Goal: Task Accomplishment & Management: Use online tool/utility

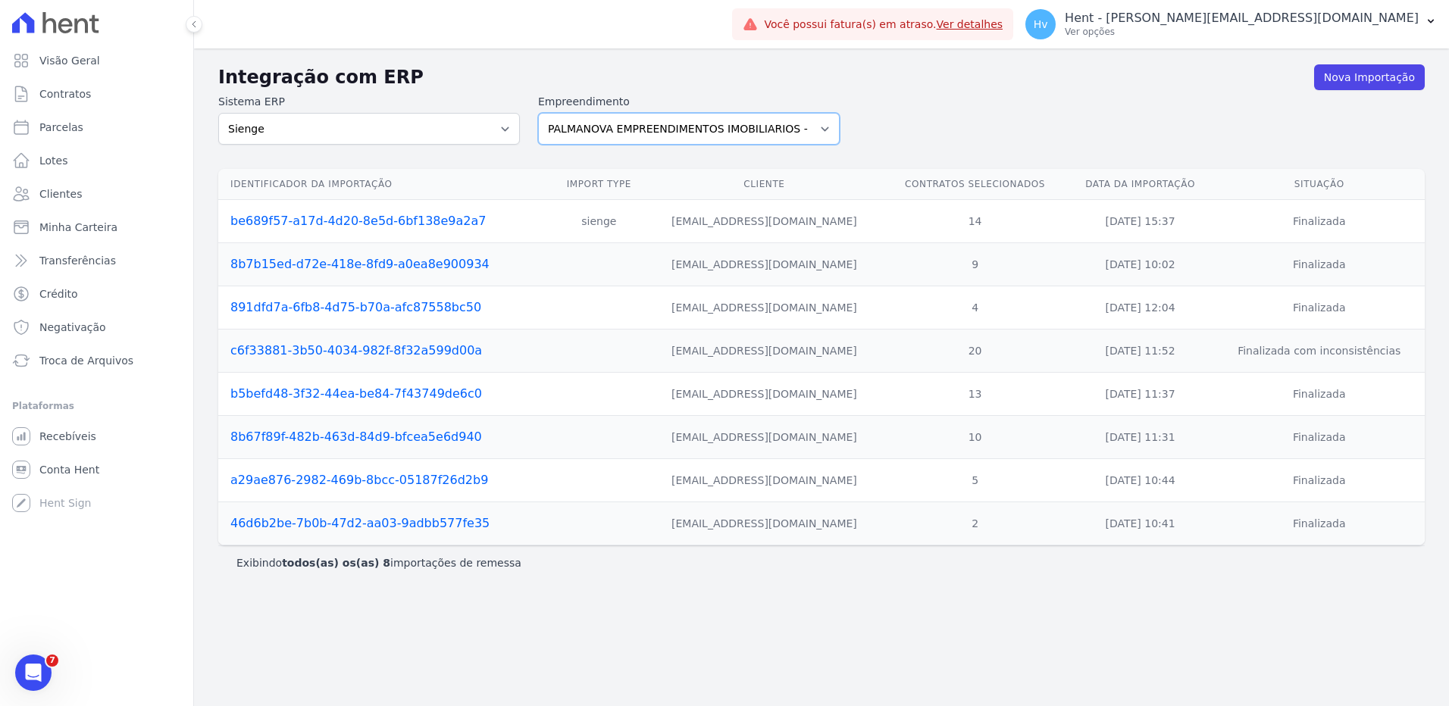
click at [613, 131] on select "ACACIAS EMPREENDIMENTOS IMOBILIARIOS SPE LTDA Acaiá Residencial ACQUA 8 PELOTAS…" at bounding box center [689, 129] width 302 height 32
select select "a560e636-fc48-440d-a7c4-462896926369"
click at [538, 113] on select "ACACIAS EMPREENDIMENTOS IMOBILIARIOS SPE LTDA Acaiá Residencial ACQUA 8 PELOTAS…" at bounding box center [689, 129] width 302 height 32
click at [1001, 96] on div "Sistema ERP Sienge CVCRM Empreendimento ACACIAS EMPREENDIMENTOS IMOBILIARIOS SP…" at bounding box center [821, 119] width 1207 height 51
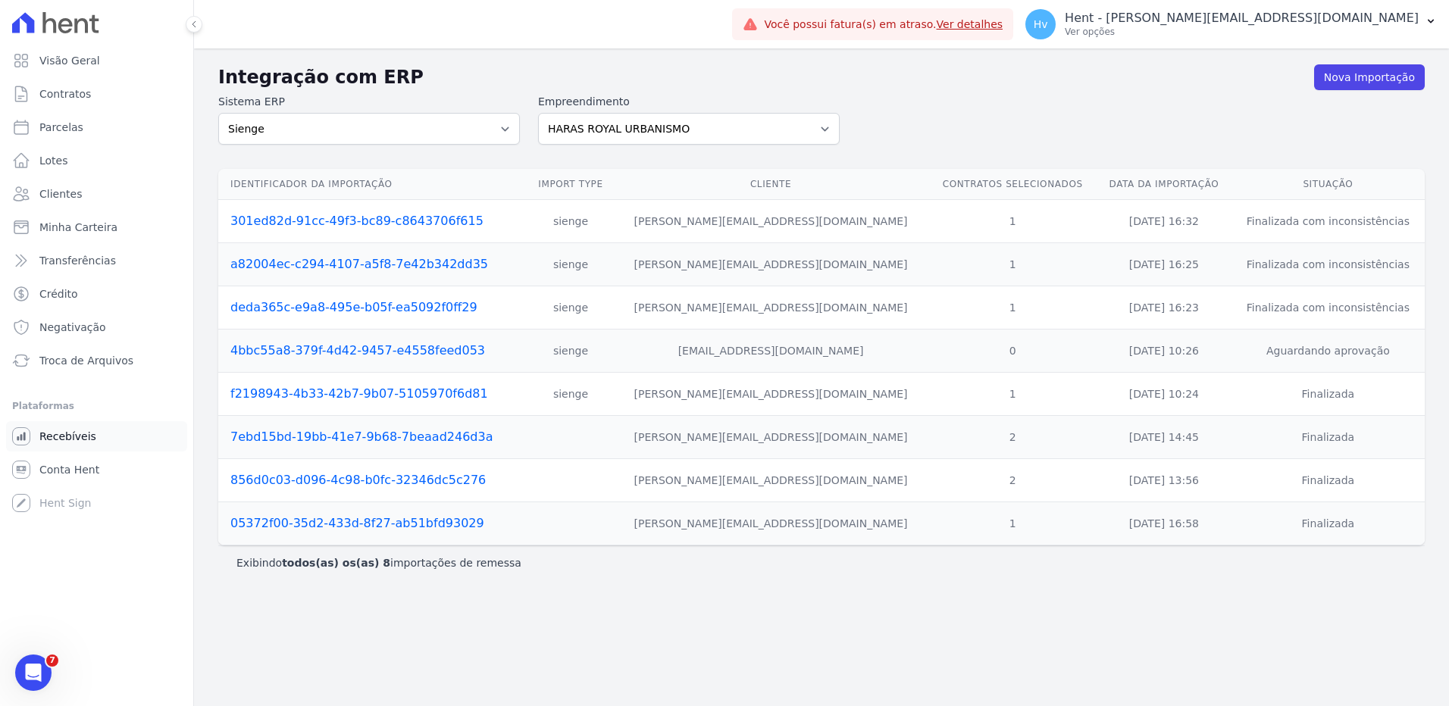
click at [92, 440] on link "Recebíveis" at bounding box center [96, 436] width 181 height 30
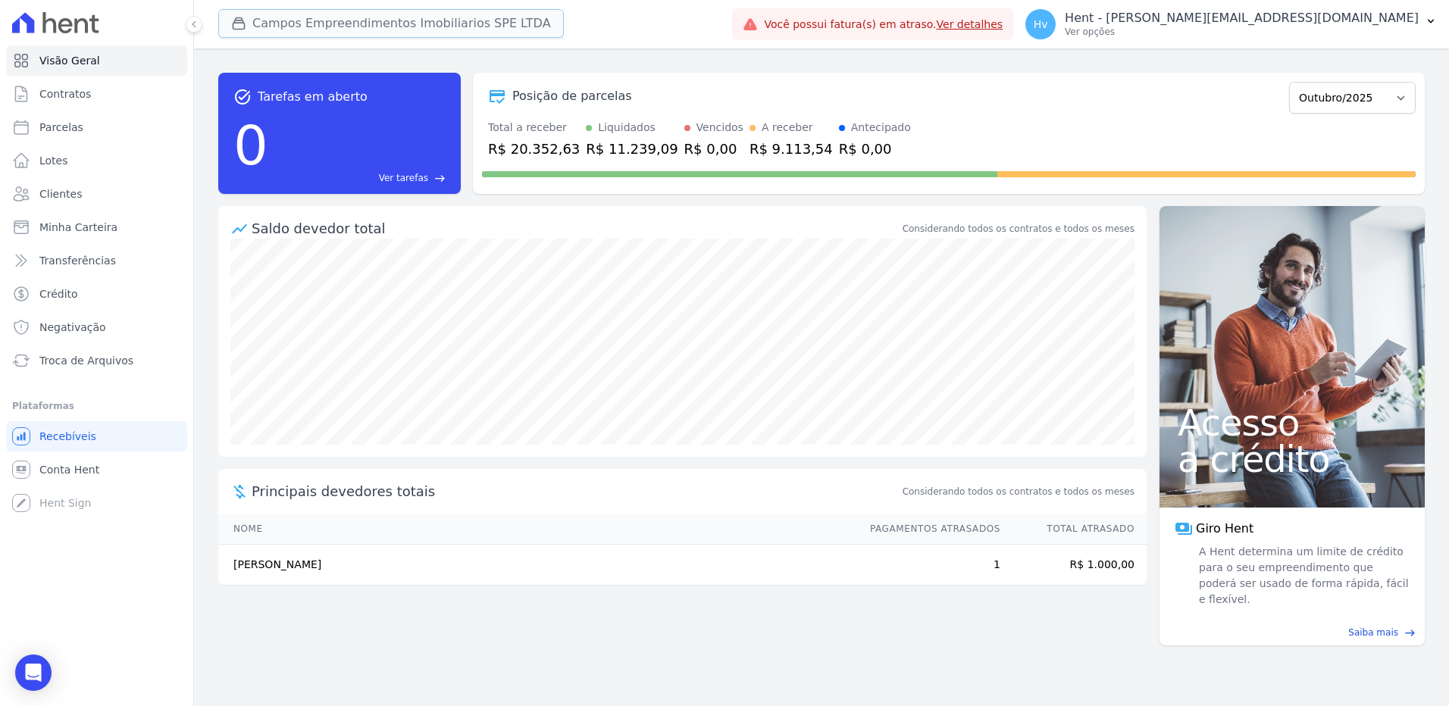
click at [325, 28] on button "Campos Empreendimentos Imobiliarios SPE LTDA" at bounding box center [391, 23] width 346 height 29
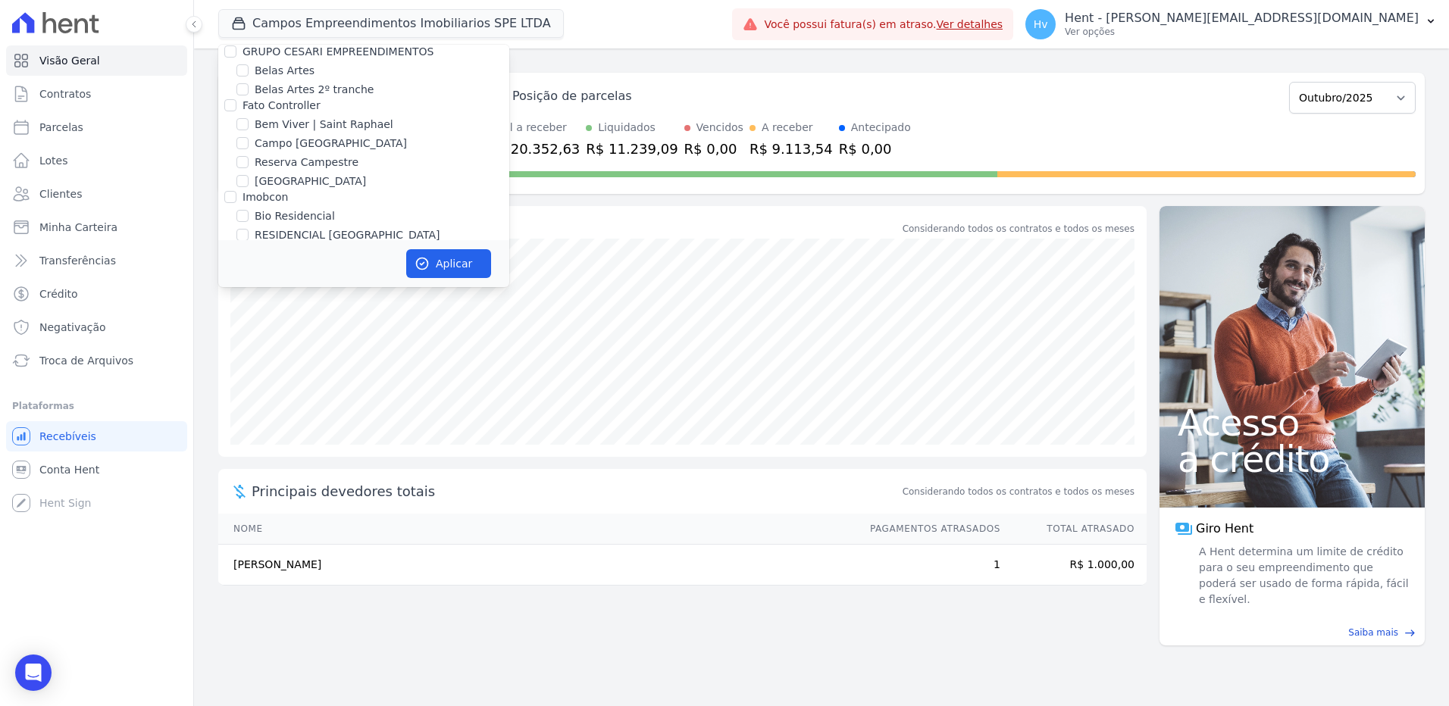
scroll to position [6728, 0]
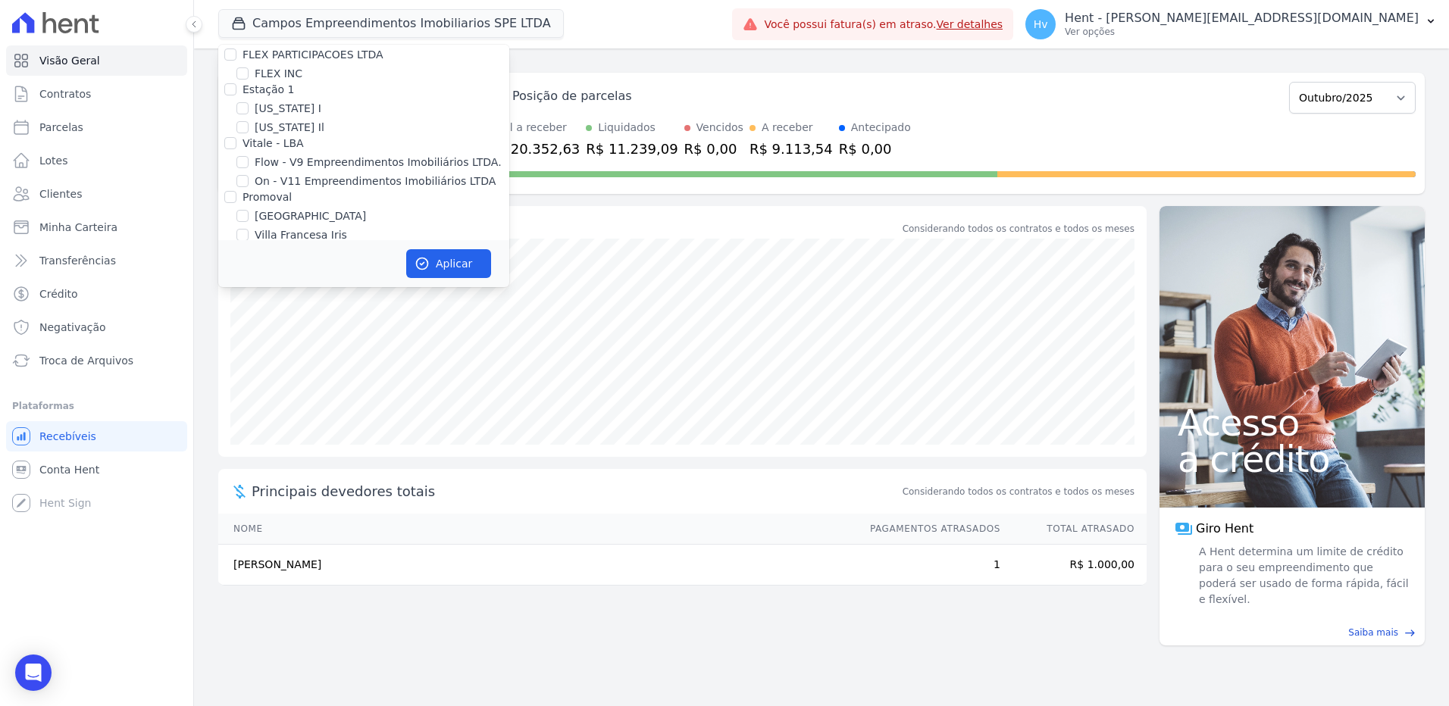
click at [379, 490] on label "HARAS ROYAL URBANISMO" at bounding box center [326, 498] width 142 height 16
click at [249, 492] on input "HARAS ROYAL URBANISMO" at bounding box center [243, 498] width 12 height 12
checkbox input "true"
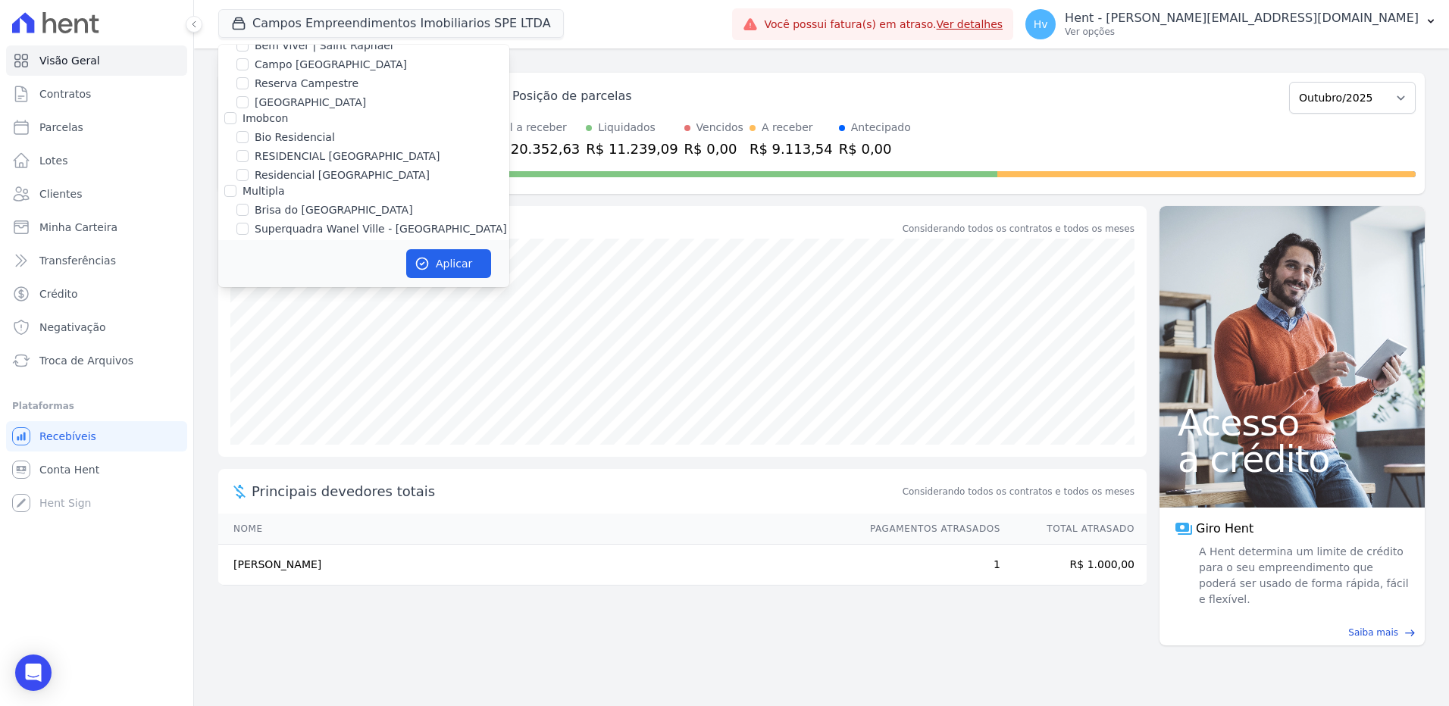
scroll to position [4402, 0]
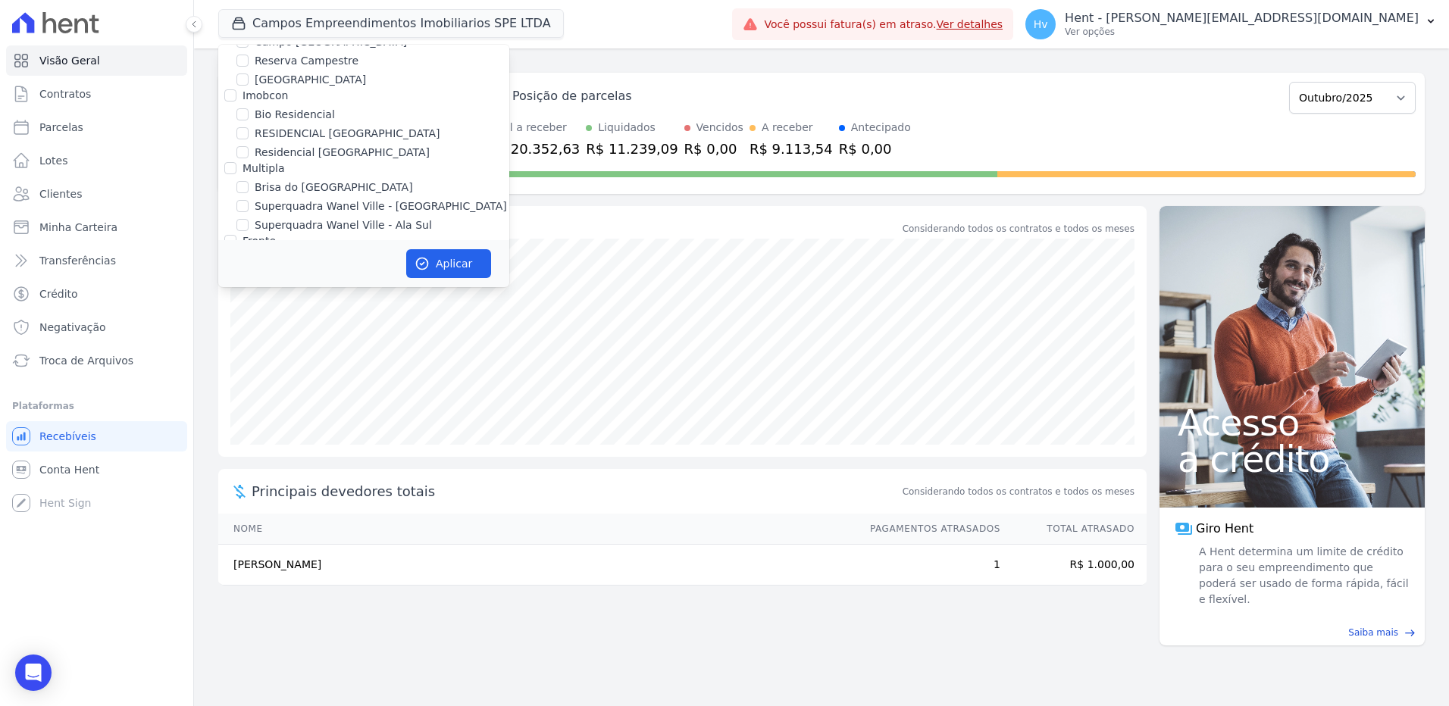
click at [336, 363] on label "CAMPOS EMPREENDIMENTOS IMOBILIARIOS SPE LTDA" at bounding box center [382, 379] width 255 height 32
click at [249, 365] on input "CAMPOS EMPREENDIMENTOS IMOBILIARIOS SPE LTDA" at bounding box center [243, 371] width 12 height 12
checkbox input "false"
click at [441, 266] on button "Aplicar" at bounding box center [448, 263] width 85 height 29
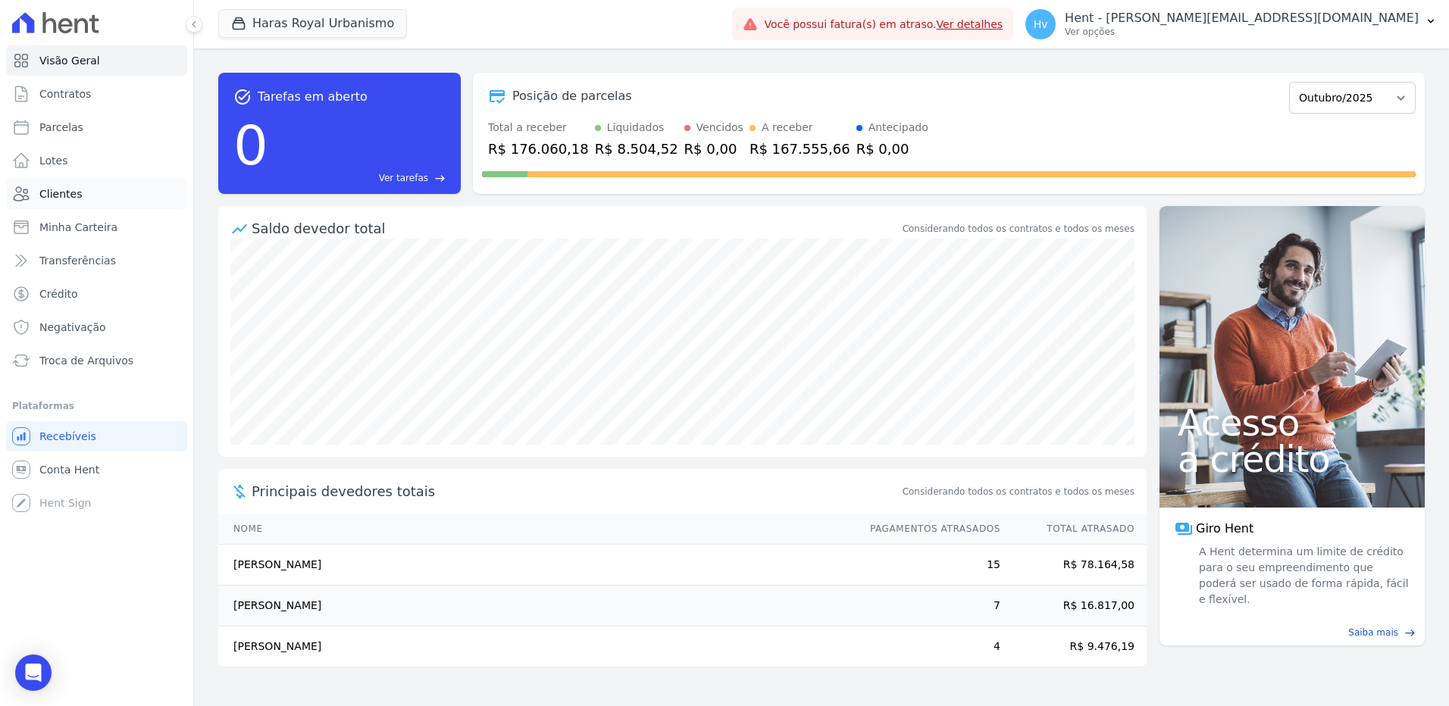
click at [76, 196] on span "Clientes" at bounding box center [60, 193] width 42 height 15
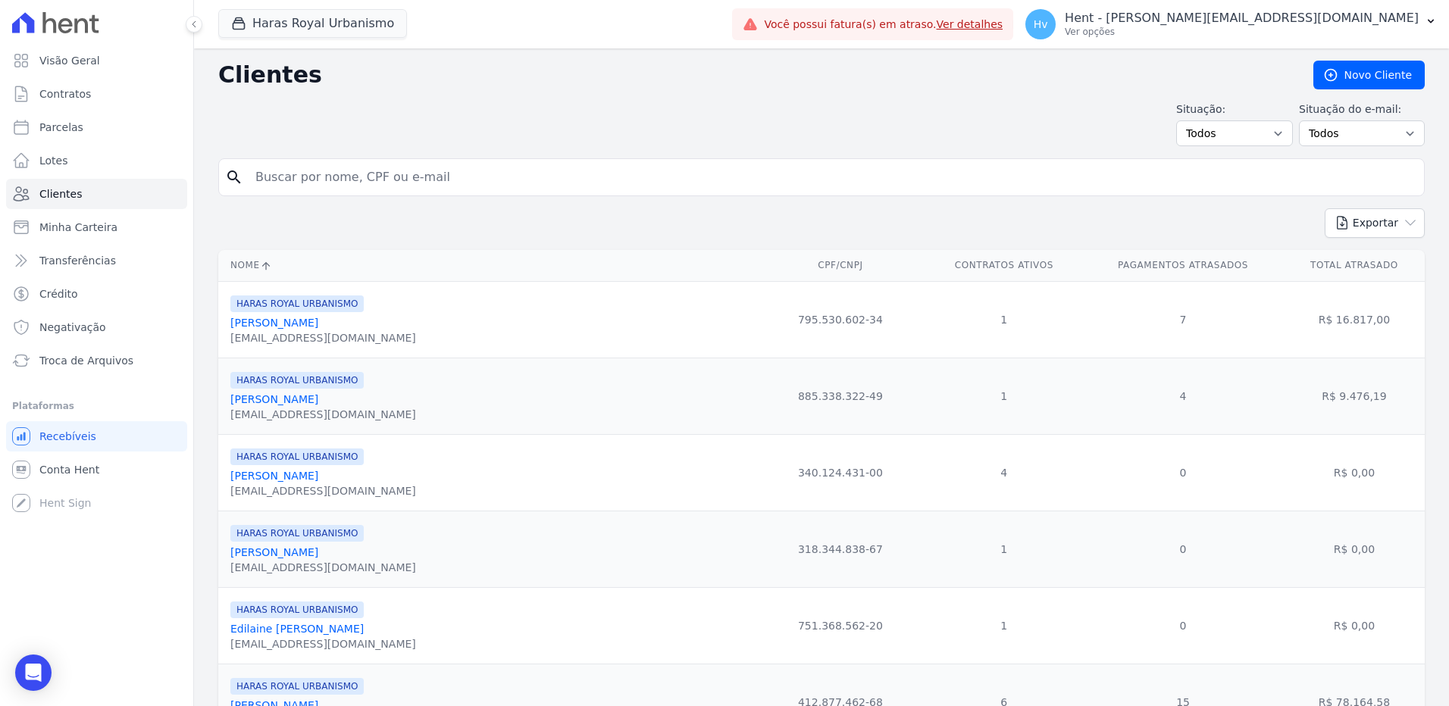
click at [393, 169] on input "search" at bounding box center [832, 177] width 1172 height 30
type input "t"
type input "[PERSON_NAME]"
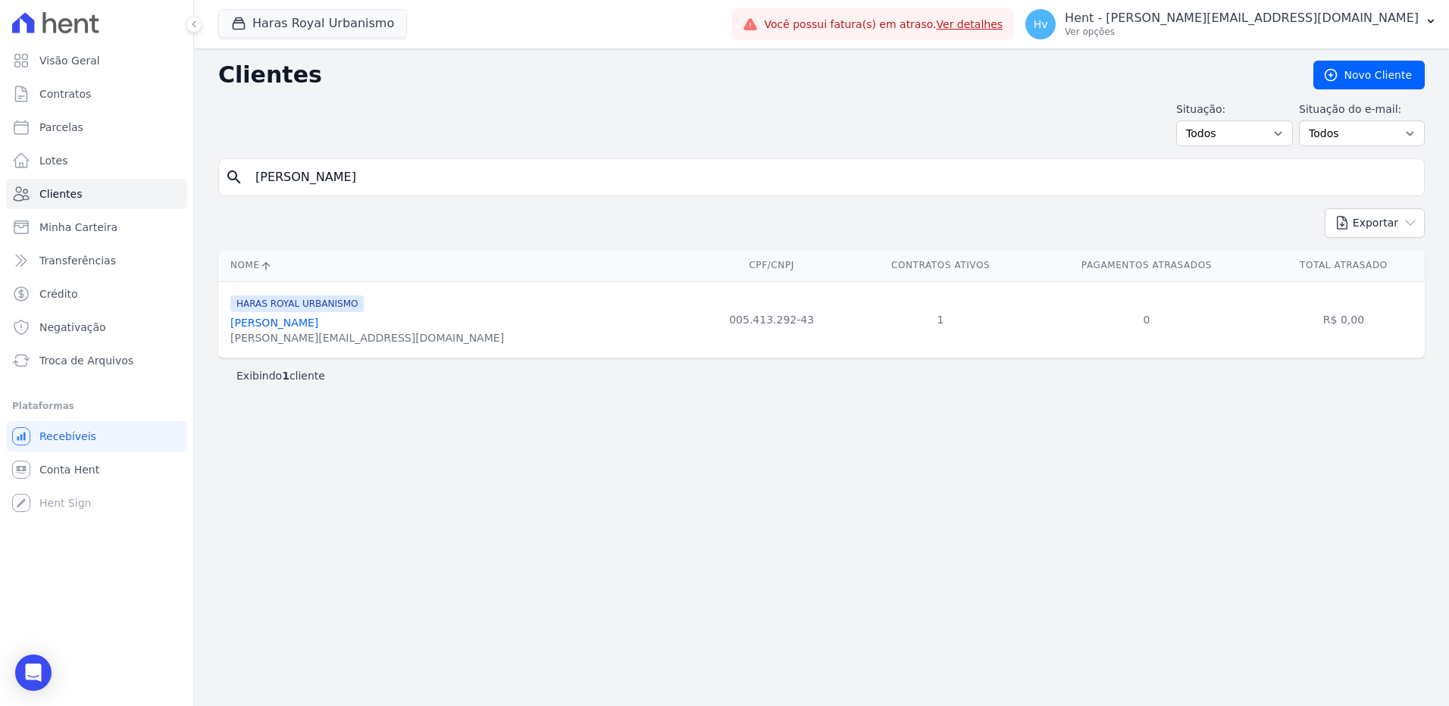
click at [987, 555] on div "Clientes [GEOGRAPHIC_DATA] Situação: Todos Adimplentes Inadimplentes Situação d…" at bounding box center [821, 378] width 1255 height 658
drag, startPoint x: 279, startPoint y: 325, endPoint x: 322, endPoint y: 337, distance: 44.7
click at [279, 325] on link "[PERSON_NAME]" at bounding box center [274, 323] width 88 height 12
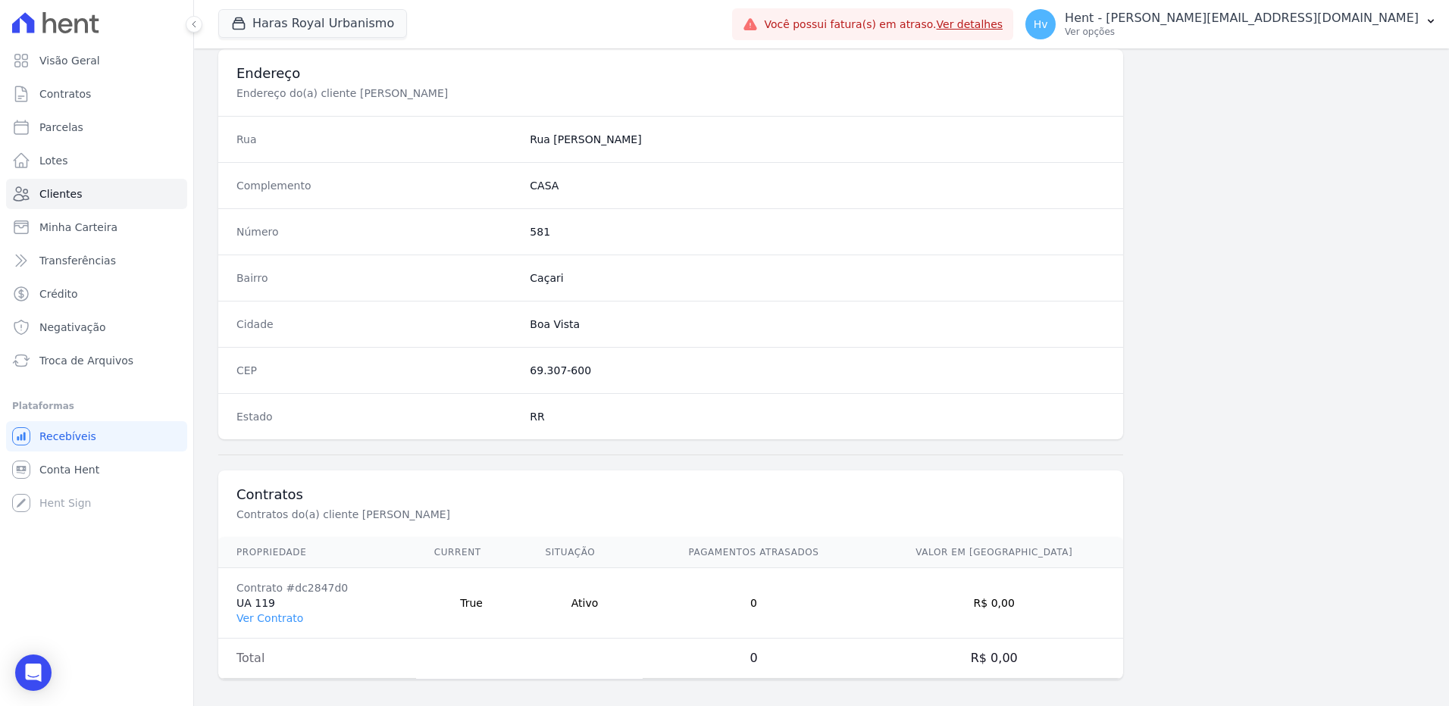
scroll to position [712, 0]
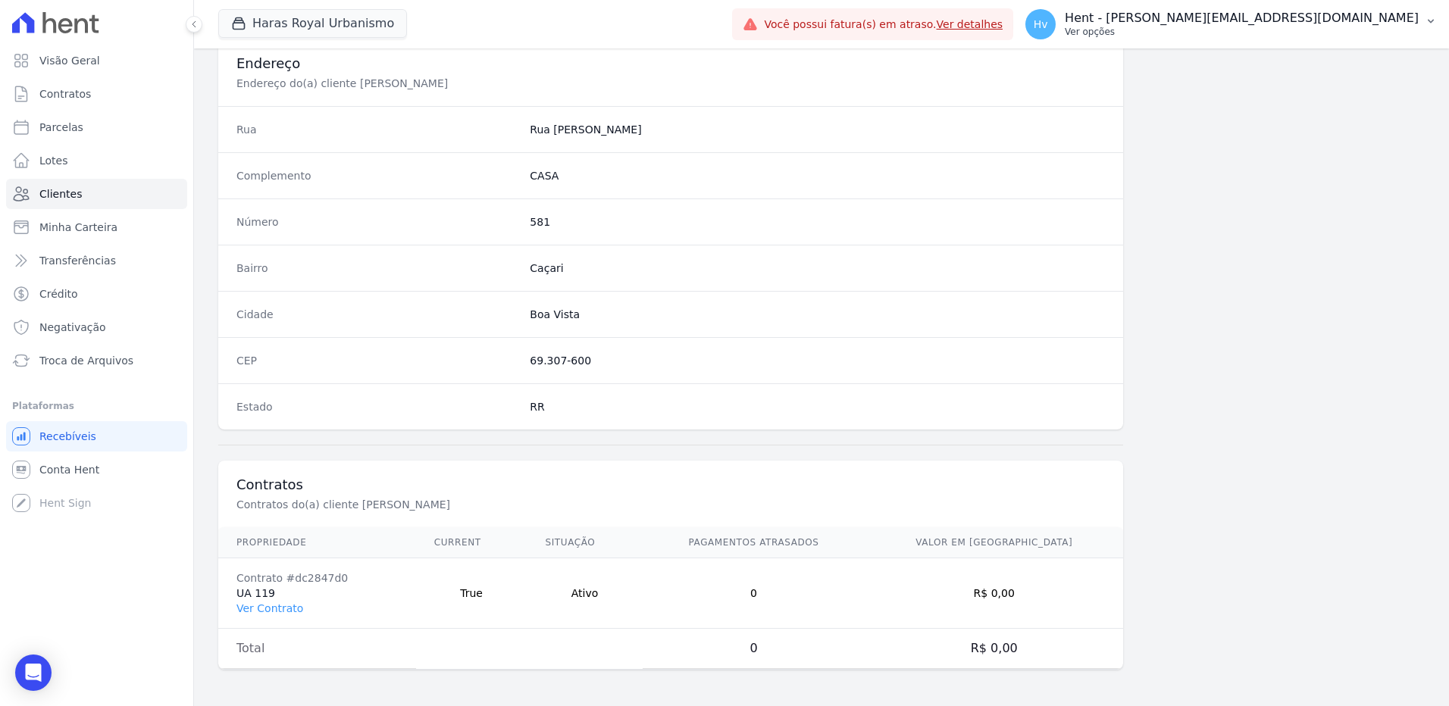
click at [1254, 28] on p "Ver opções" at bounding box center [1242, 32] width 354 height 12
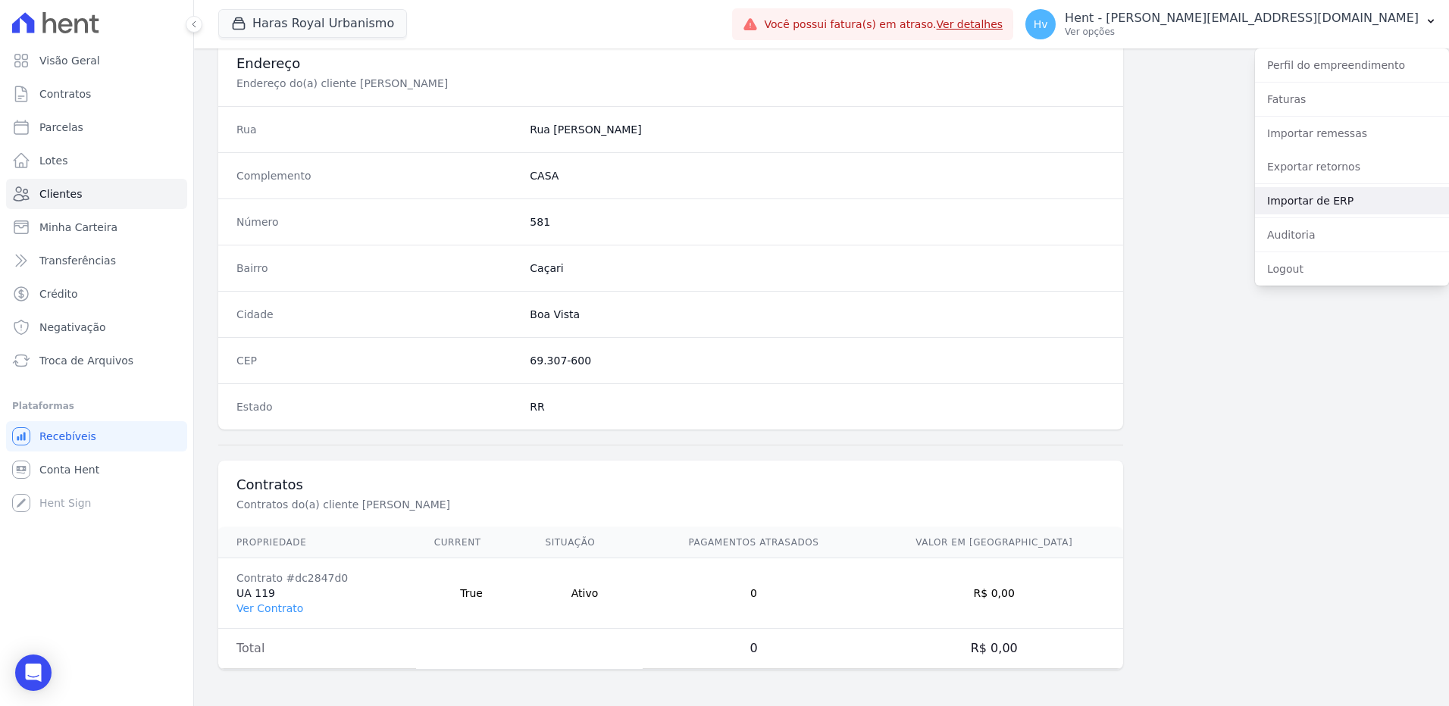
click at [1355, 199] on link "Importar de ERP" at bounding box center [1352, 200] width 194 height 27
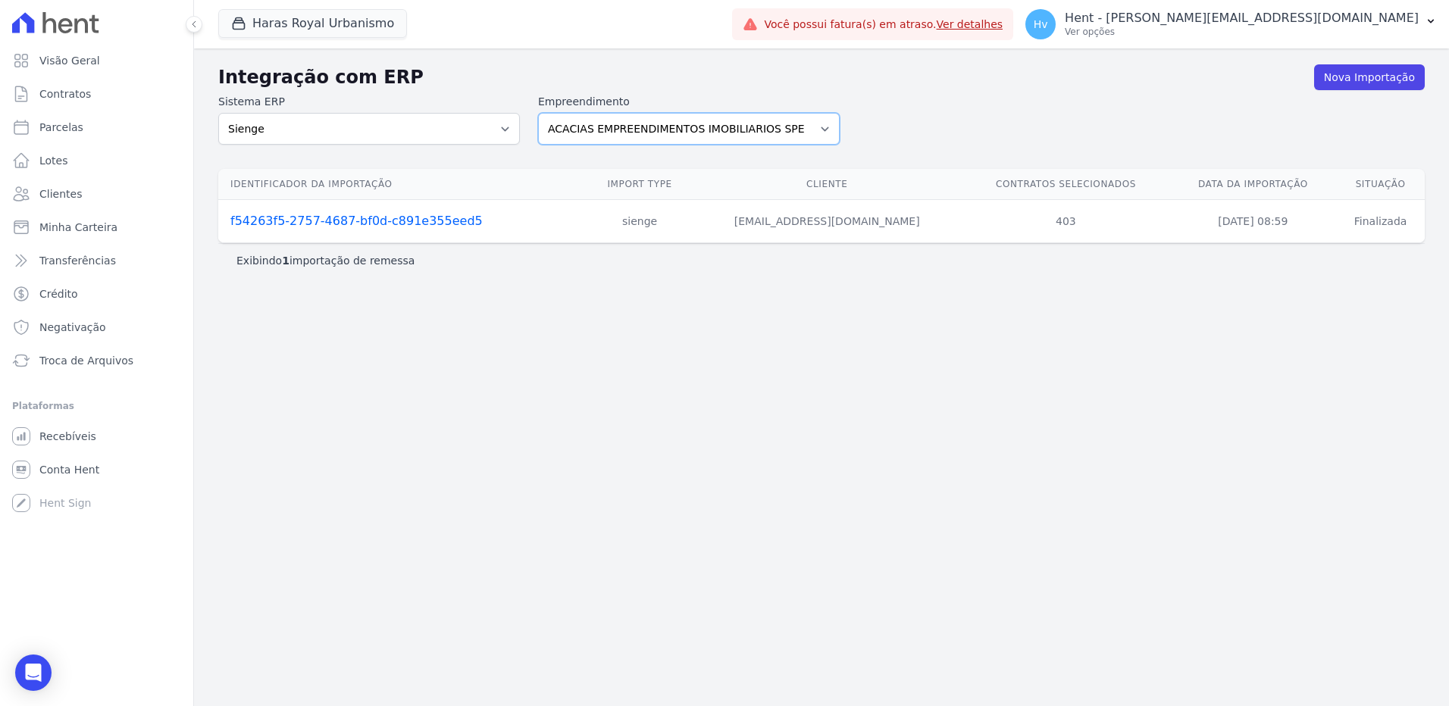
click at [703, 140] on select "ACACIAS EMPREENDIMENTOS IMOBILIARIOS SPE LTDA Acaiá Residencial ACQUA 8 PELOTAS…" at bounding box center [689, 129] width 302 height 32
select select "a560e636-fc48-440d-a7c4-462896926369"
click at [538, 113] on select "ACACIAS EMPREENDIMENTOS IMOBILIARIOS SPE LTDA Acaiá Residencial ACQUA 8 PELOTAS…" at bounding box center [689, 129] width 302 height 32
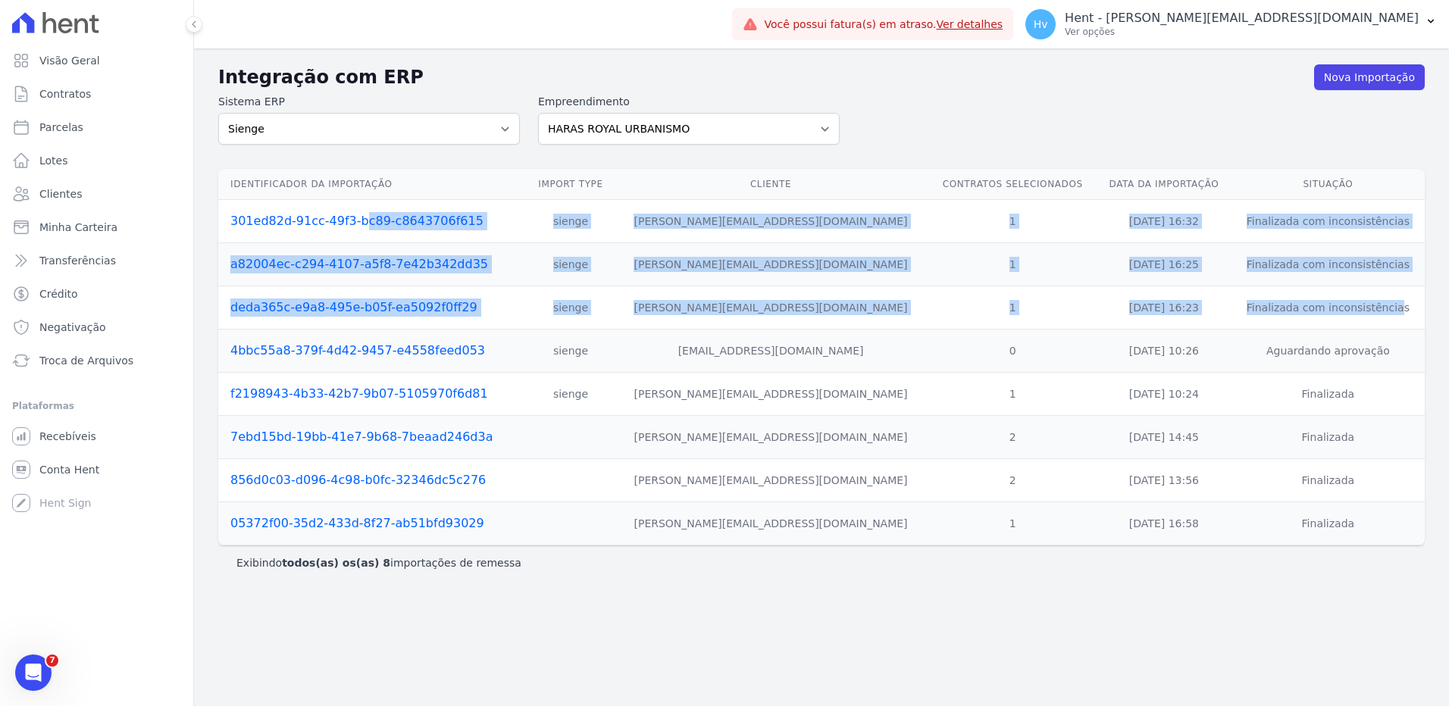
drag, startPoint x: 1294, startPoint y: 309, endPoint x: 350, endPoint y: 238, distance: 946.4
click at [350, 238] on tbody "301ed82d-91cc-49f3-bc89-c8643706f615 sienge monica.kurose@e-arke.com 1 06/10/20…" at bounding box center [821, 373] width 1207 height 346
click at [1361, 76] on link "Nova Importação" at bounding box center [1369, 77] width 111 height 26
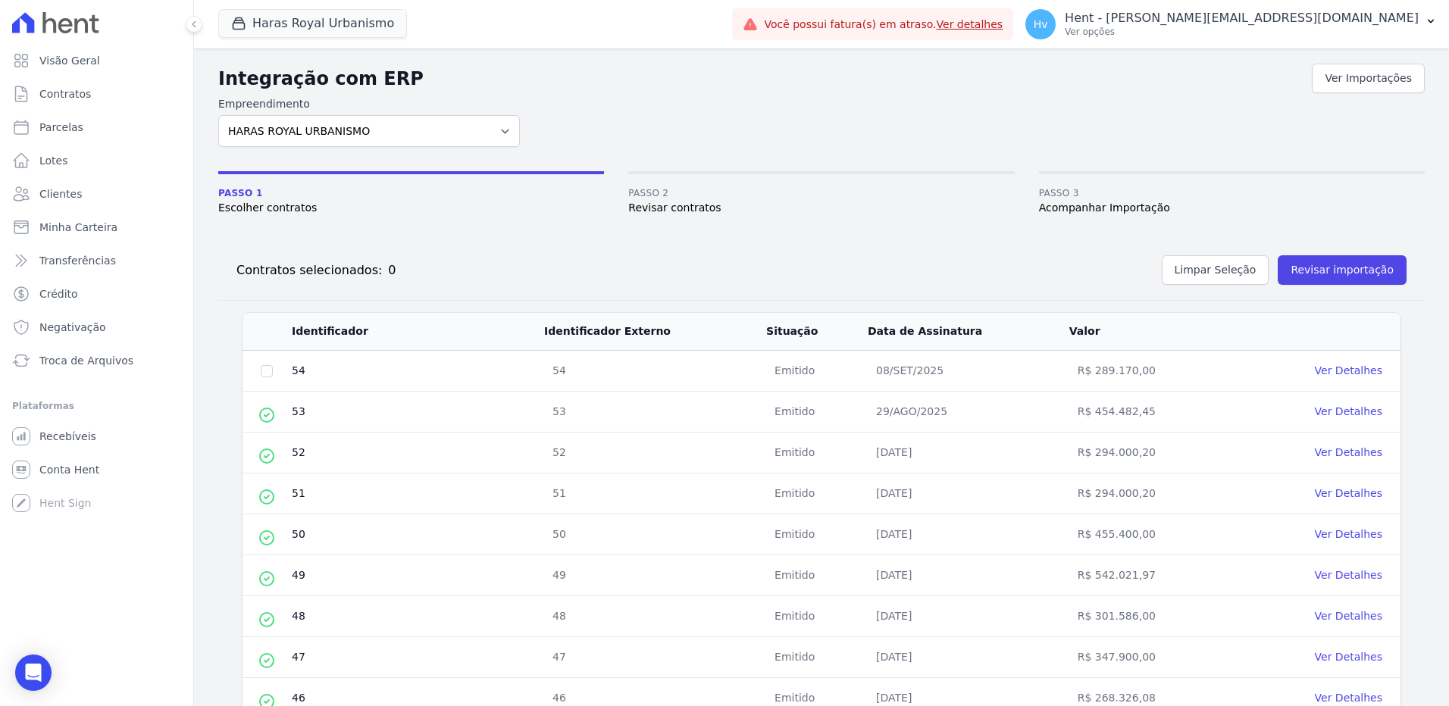
scroll to position [76, 0]
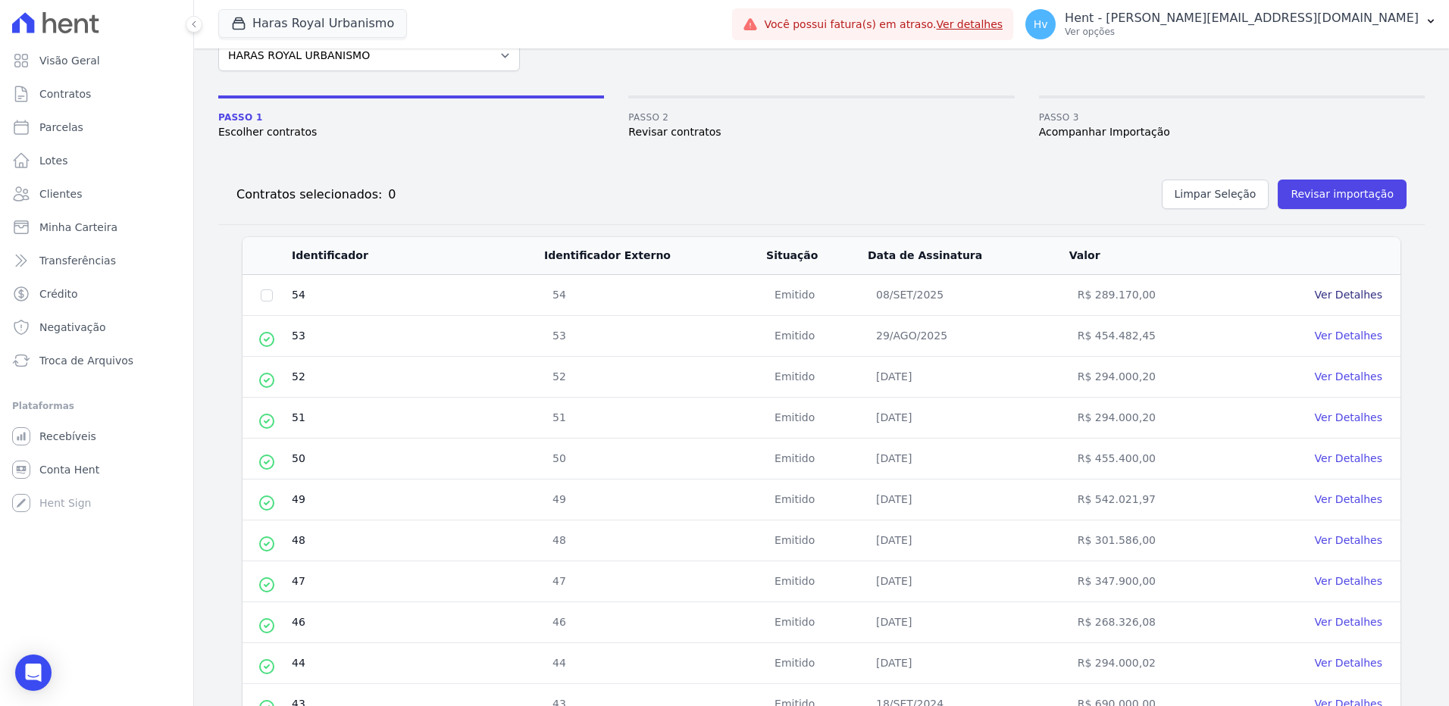
click at [1354, 299] on link "Ver Detalhes" at bounding box center [1348, 295] width 67 height 12
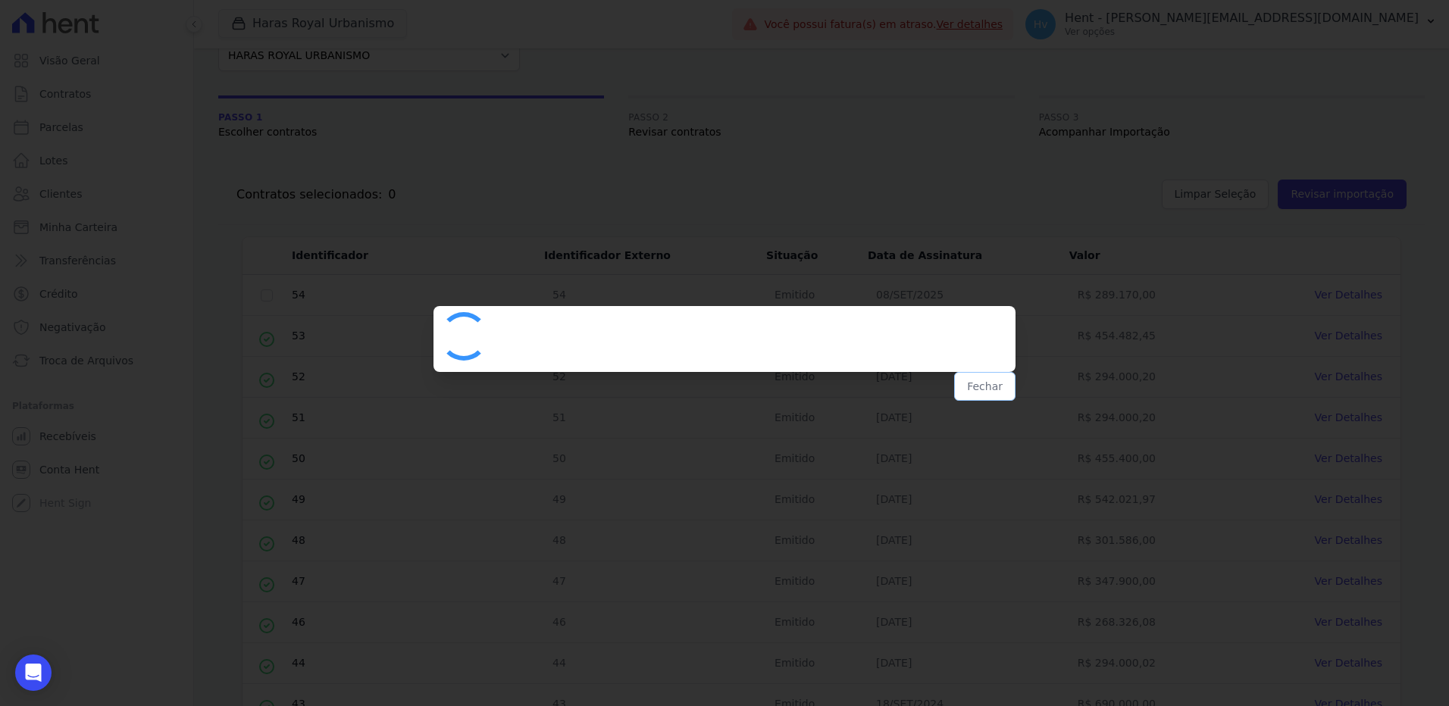
click at [1001, 388] on button "Fechar" at bounding box center [984, 386] width 61 height 29
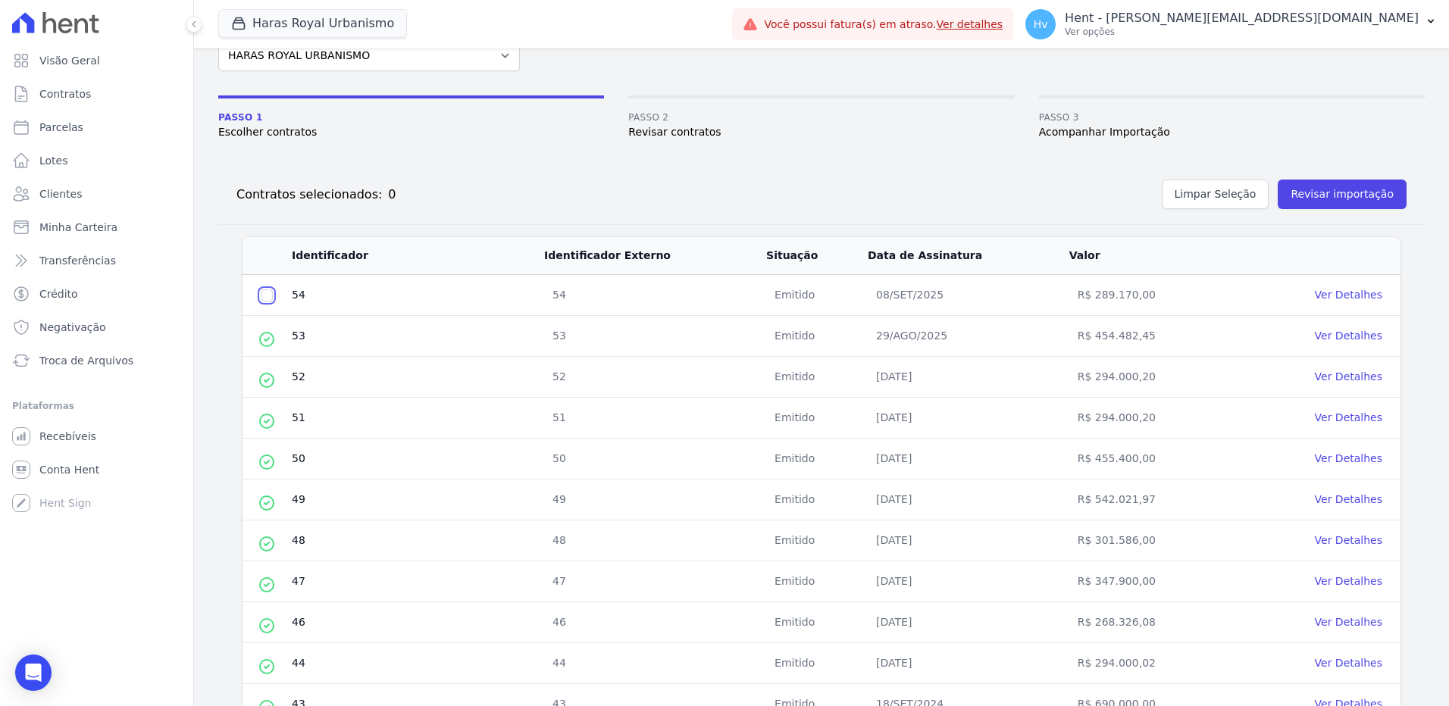
click at [267, 295] on input "checkbox" at bounding box center [267, 296] width 12 height 12
checkbox input "true"
drag, startPoint x: 772, startPoint y: 293, endPoint x: 810, endPoint y: 298, distance: 38.3
click at [810, 298] on tr "54 54 Emitido 08/SET/2025 R$ 289.170,00 Ver Detalhes" at bounding box center [822, 295] width 1158 height 41
drag, startPoint x: 1028, startPoint y: 169, endPoint x: 1123, endPoint y: 174, distance: 95.6
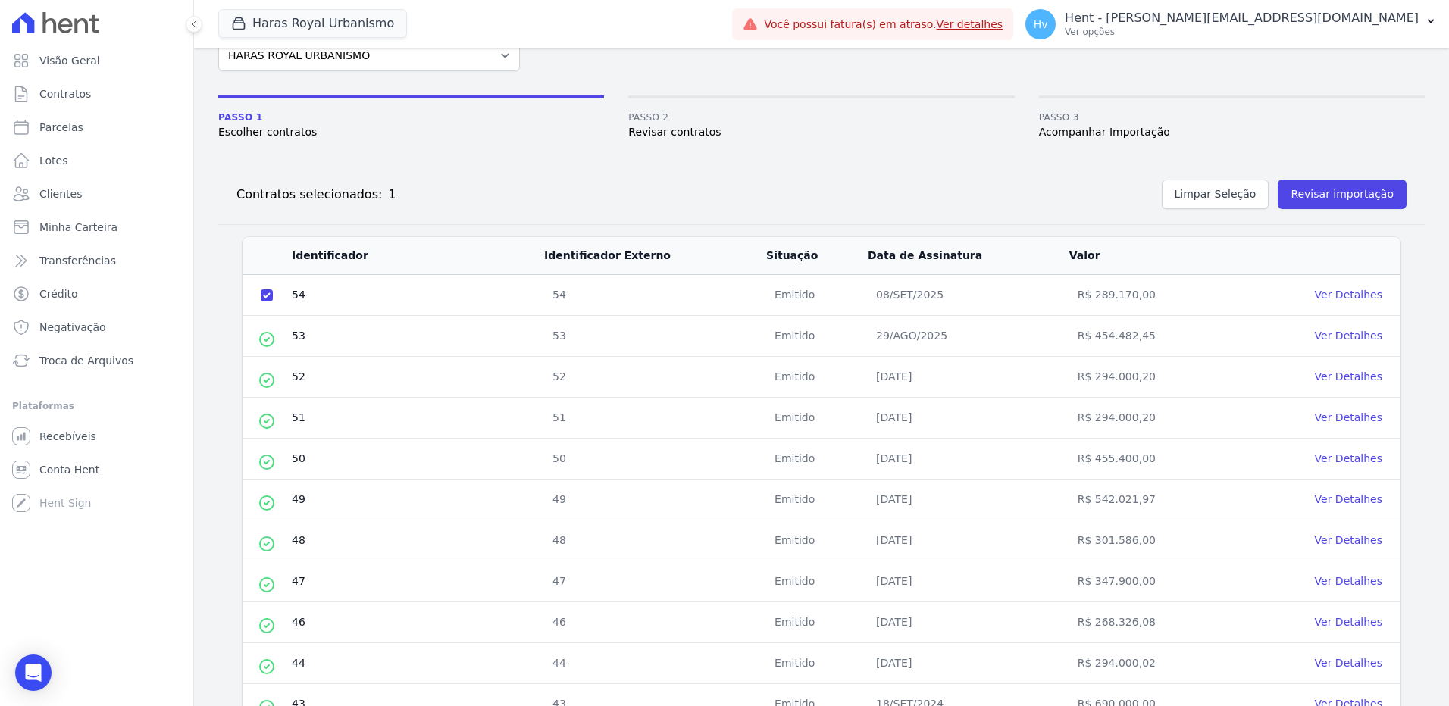
click at [1030, 169] on div "Contratos selecionados: 1 Limpar Seleção Revisar importação" at bounding box center [821, 194] width 1207 height 61
click at [1313, 197] on button "Revisar importação" at bounding box center [1342, 195] width 129 height 30
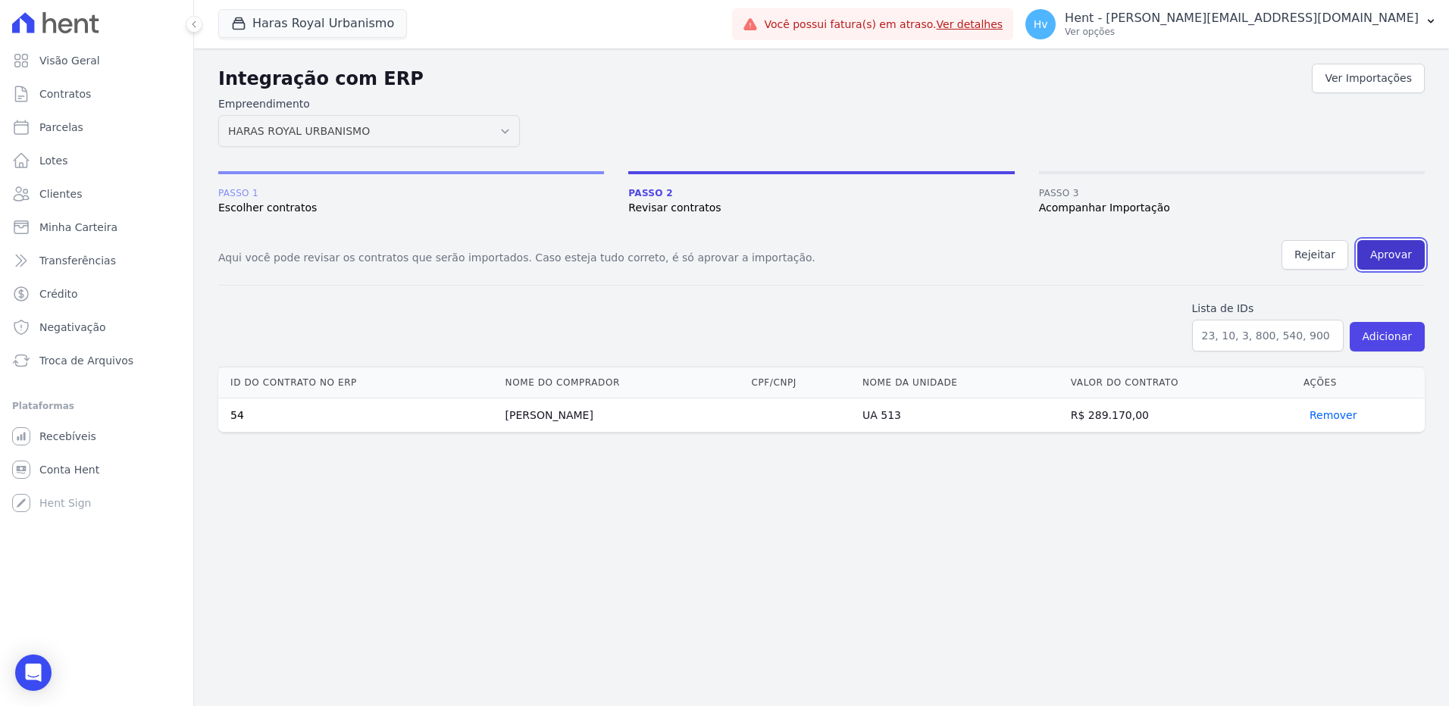
click at [1402, 261] on button "Aprovar" at bounding box center [1391, 255] width 67 height 30
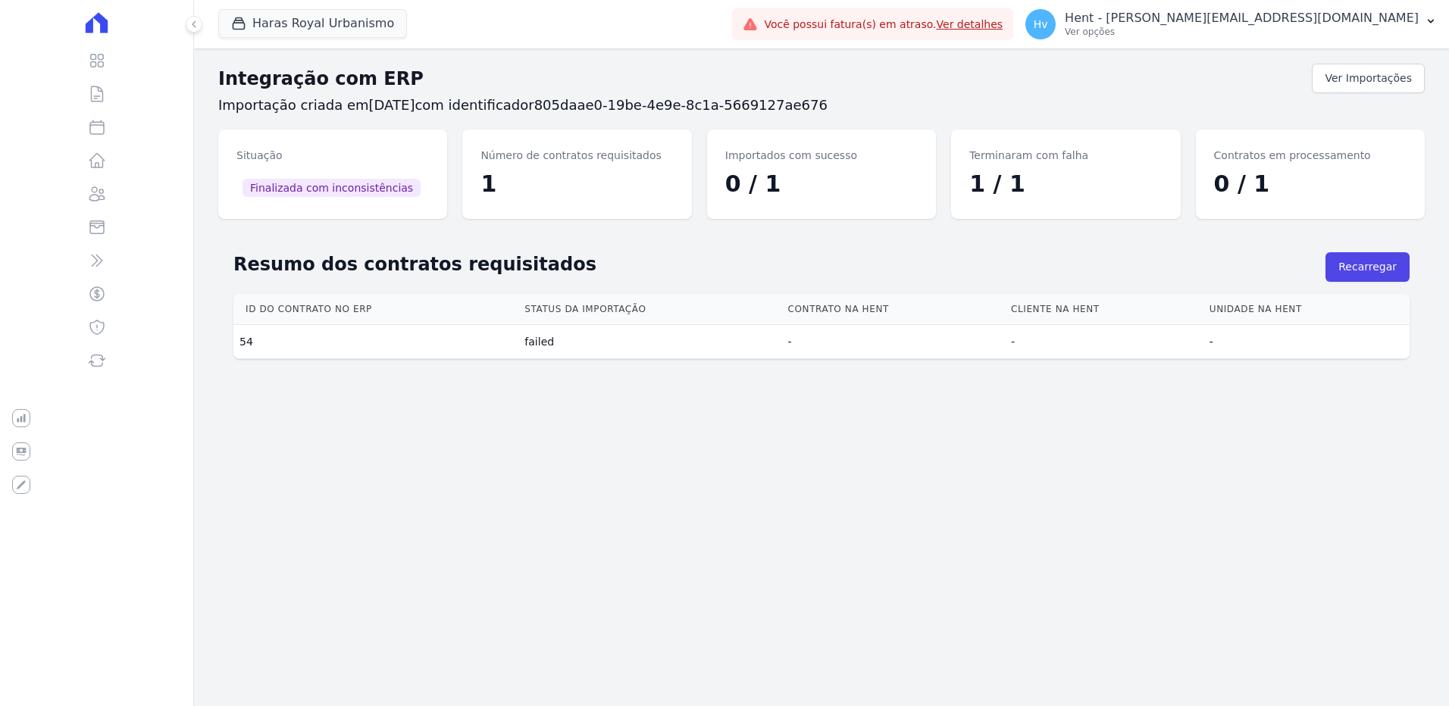
drag, startPoint x: 552, startPoint y: 344, endPoint x: 515, endPoint y: 341, distance: 36.5
click at [515, 341] on tr "54 failed - - -" at bounding box center [821, 342] width 1176 height 34
click at [609, 456] on div "Integração com ERP Ver Importações Importação criada em 07/10/2025 com identifi…" at bounding box center [821, 378] width 1255 height 658
click at [681, 502] on div "Integração com ERP Ver Importações Importação criada em 07/10/2025 com identifi…" at bounding box center [821, 378] width 1255 height 658
click at [994, 537] on div "Integração com ERP Ver Importações Importação criada em 07/10/2025 com identifi…" at bounding box center [821, 378] width 1255 height 658
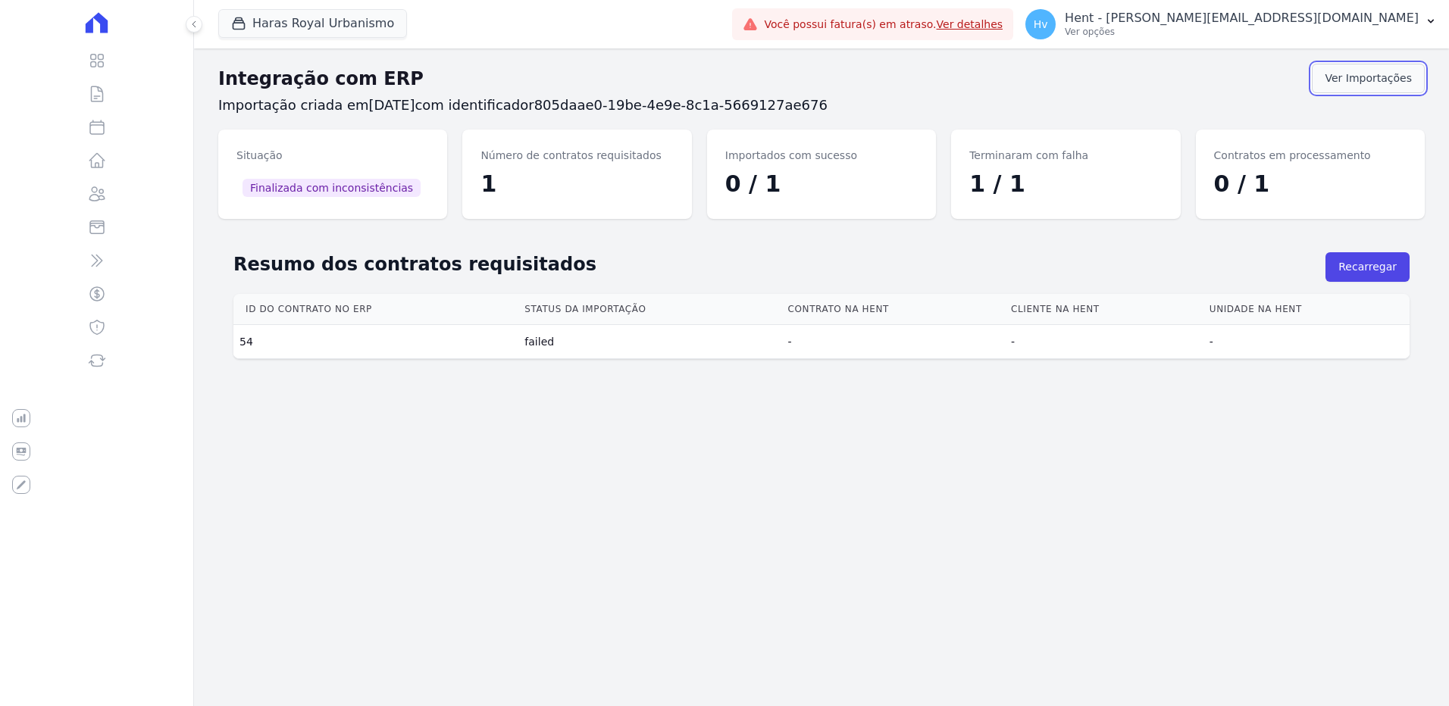
click at [1347, 82] on link "Ver Importações" at bounding box center [1368, 79] width 113 height 30
